Goal: Task Accomplishment & Management: Manage account settings

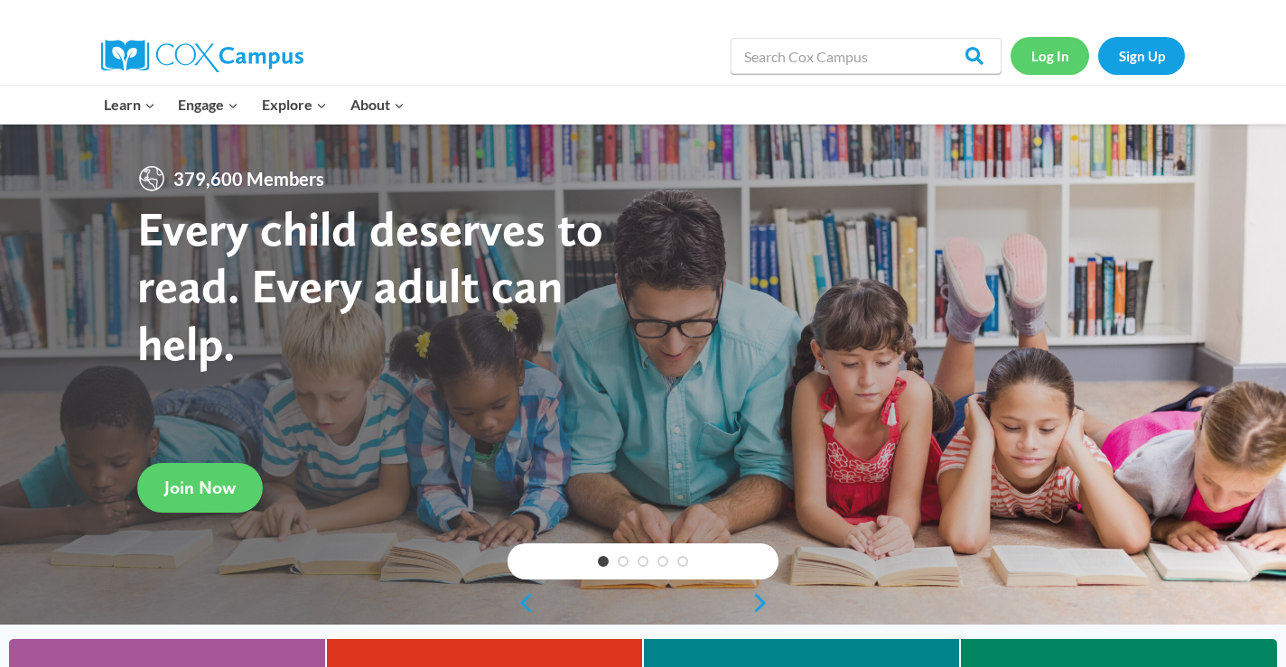
click at [1045, 63] on link "Log In" at bounding box center [1049, 55] width 79 height 37
click at [1126, 51] on link "Sign Up" at bounding box center [1141, 55] width 87 height 37
click at [1044, 58] on link "Log In" at bounding box center [1049, 55] width 79 height 37
click at [1060, 60] on link "Log In" at bounding box center [1049, 55] width 79 height 37
